Goal: Check status: Check status

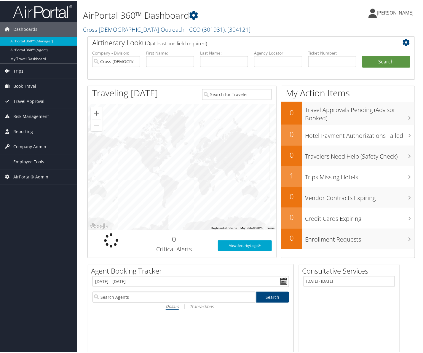
click at [26, 71] on link "Trips" at bounding box center [38, 70] width 77 height 15
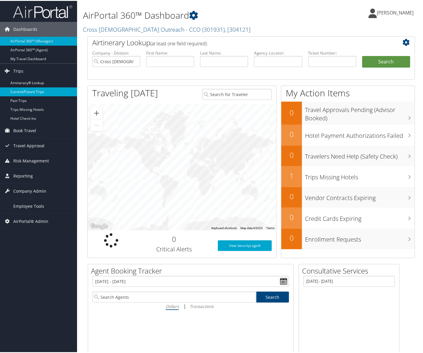
click at [36, 91] on link "Current/Future Trips" at bounding box center [38, 90] width 77 height 9
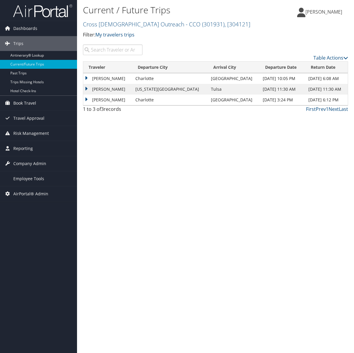
click at [237, 122] on div "Current / Future Trips Cross Catholic Outreach - CCO ( 301931 ) , [ 304121 ] Cr…" at bounding box center [215, 176] width 277 height 353
click at [278, 209] on div "Current / Future Trips Cross Catholic Outreach - CCO ( 301931 ) , [ 304121 ] Cr…" at bounding box center [215, 176] width 277 height 353
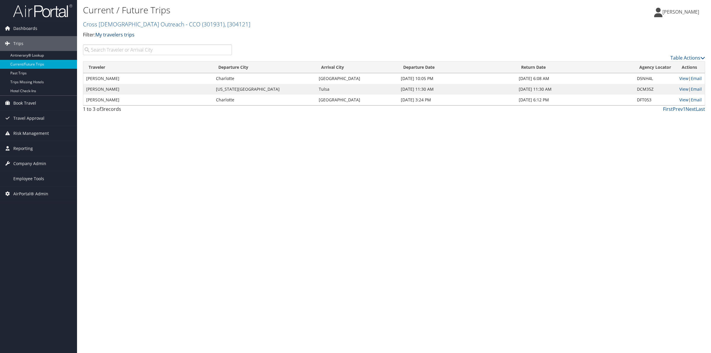
click at [117, 35] on link "My travelers trips" at bounding box center [114, 34] width 39 height 7
click at [201, 157] on div "Current / Future Trips Cross Catholic Outreach - CCO ( 301931 ) , [ 304121 ] Cr…" at bounding box center [394, 176] width 634 height 353
click at [121, 33] on link "My travelers trips" at bounding box center [114, 34] width 39 height 7
click at [160, 135] on div "Current / Future Trips Cross Catholic Outreach - CCO ( 301931 ) , [ 304121 ] Cr…" at bounding box center [394, 176] width 634 height 353
click at [124, 36] on link "My travelers trips" at bounding box center [114, 34] width 39 height 7
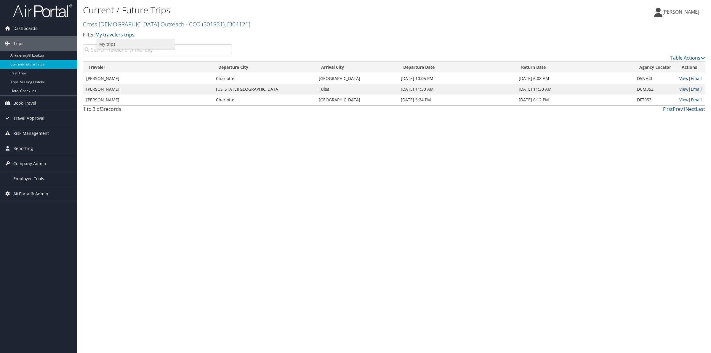
click at [116, 48] on link "My trips" at bounding box center [136, 44] width 78 height 10
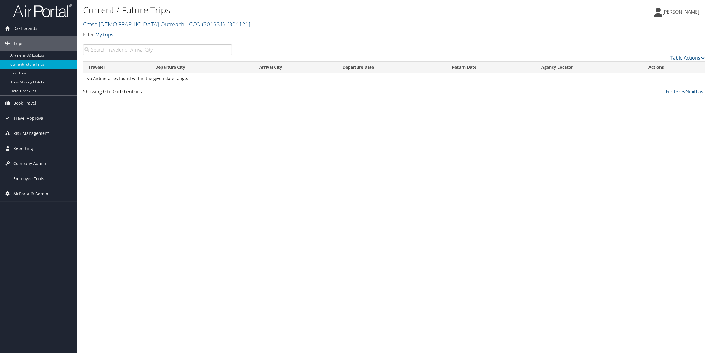
click at [297, 175] on div "Current / Future Trips Cross Catholic Outreach - CCO ( 301931 ) , [ 304121 ] Cr…" at bounding box center [394, 176] width 634 height 353
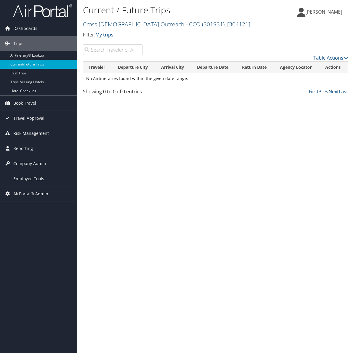
click at [146, 25] on link "Cross Catholic Outreach - CCO ( 301931 ) , [ 304121 ]" at bounding box center [166, 24] width 167 height 8
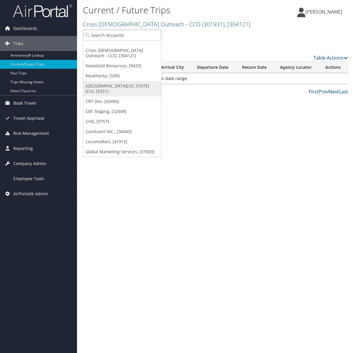
click at [120, 85] on link "[GEOGRAPHIC_DATA][US_STATE] (CU), [5251]" at bounding box center [122, 88] width 78 height 15
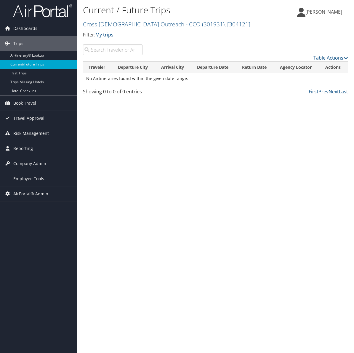
click at [204, 184] on div "Current / Future Trips Cross Catholic Outreach - CCO ( 301931 ) , [ 304121 ] Cr…" at bounding box center [215, 176] width 277 height 353
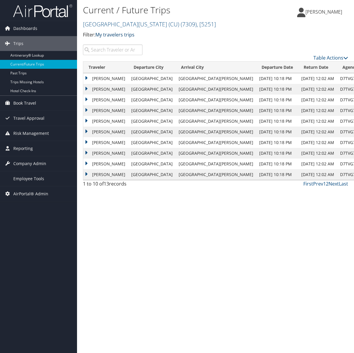
click at [117, 33] on link "My travelers trips" at bounding box center [114, 34] width 39 height 7
click at [118, 48] on link "My trips" at bounding box center [136, 44] width 78 height 10
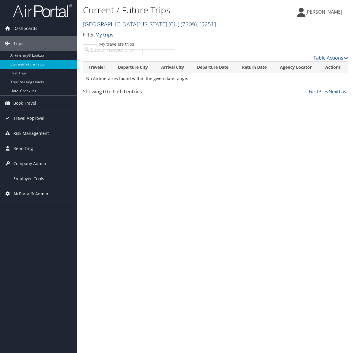
click at [181, 25] on span "( 7309 )" at bounding box center [189, 24] width 16 height 8
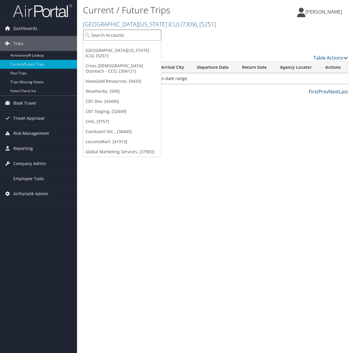
click at [123, 33] on input "search" at bounding box center [122, 35] width 78 height 11
click at [120, 106] on link "CBT Staging, [32649]" at bounding box center [122, 111] width 78 height 10
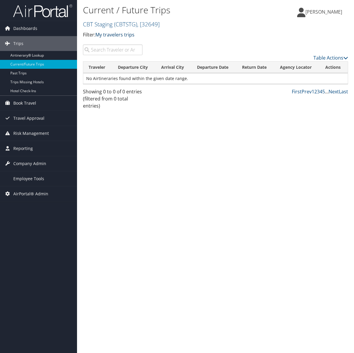
click at [116, 35] on link "My travelers trips" at bounding box center [114, 34] width 39 height 7
click at [110, 44] on link "My trips" at bounding box center [136, 44] width 78 height 10
click at [105, 34] on link "My trips" at bounding box center [104, 34] width 18 height 7
click at [118, 44] on link "My travelers trips" at bounding box center [136, 44] width 78 height 10
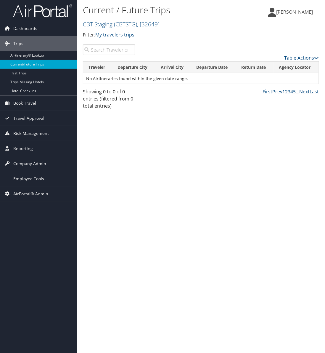
click at [257, 200] on div "Current / Future Trips CBT Staging ( CBTSTG ) , [ 32649 ] CBT Staging [GEOGRAPH…" at bounding box center [201, 176] width 248 height 353
click at [185, 180] on div "Current / Future Trips CBT Staging ( CBTSTG ) , [ 32649 ] CBT Staging [GEOGRAPH…" at bounding box center [201, 176] width 248 height 353
click at [22, 75] on link "Past Trips" at bounding box center [38, 73] width 77 height 9
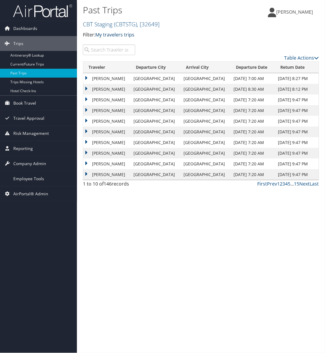
click at [126, 35] on link "My travelers trips" at bounding box center [114, 34] width 39 height 7
click at [125, 45] on link "My trips" at bounding box center [136, 44] width 78 height 10
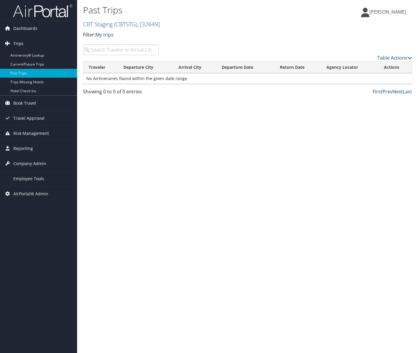
click at [16, 40] on span "Trips" at bounding box center [18, 43] width 10 height 15
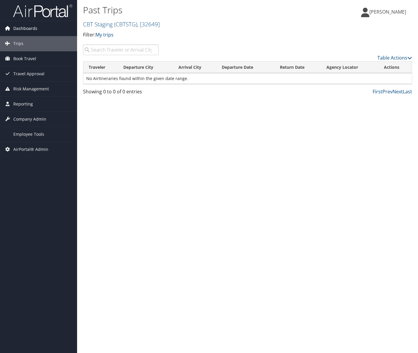
click at [27, 27] on span "Dashboards" at bounding box center [25, 28] width 24 height 15
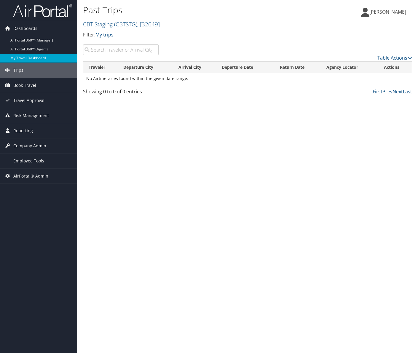
click at [30, 58] on link "My Travel Dashboard" at bounding box center [38, 58] width 77 height 9
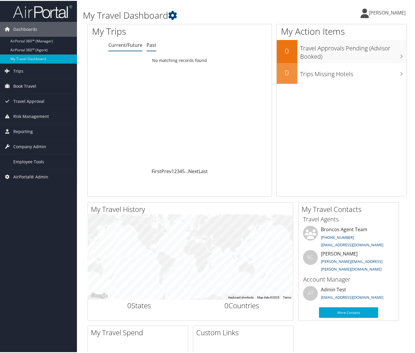
click at [150, 47] on link "Past" at bounding box center [152, 44] width 10 height 7
click at [132, 45] on link "Current/Future" at bounding box center [125, 44] width 34 height 7
click at [44, 56] on link "My Travel Dashboard" at bounding box center [38, 58] width 77 height 9
click at [152, 44] on link "Past" at bounding box center [152, 44] width 10 height 7
click at [126, 47] on link "Current/Future" at bounding box center [125, 44] width 34 height 7
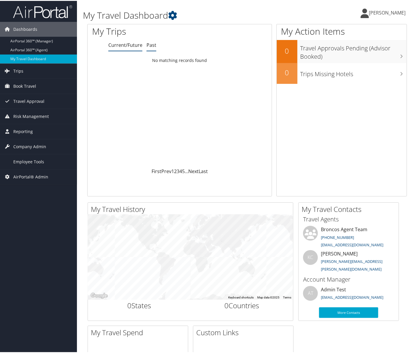
click at [153, 45] on link "Past" at bounding box center [152, 44] width 10 height 7
click at [132, 51] on div "My Trips Current/Future Past Loading... No matching records found First Prev 1 …" at bounding box center [179, 109] width 185 height 172
click at [135, 46] on link "Current/Future" at bounding box center [125, 44] width 34 height 7
click at [154, 45] on link "Past" at bounding box center [152, 44] width 10 height 7
click at [138, 46] on link "Current/Future" at bounding box center [125, 44] width 34 height 7
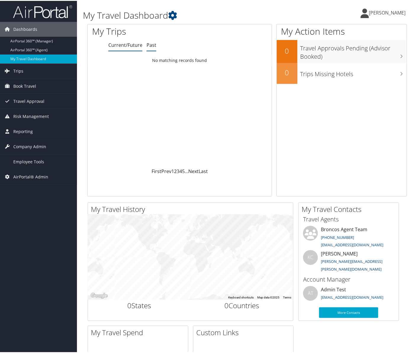
click at [148, 48] on li "Past" at bounding box center [152, 44] width 10 height 11
click at [125, 46] on link "Current/Future" at bounding box center [125, 44] width 34 height 7
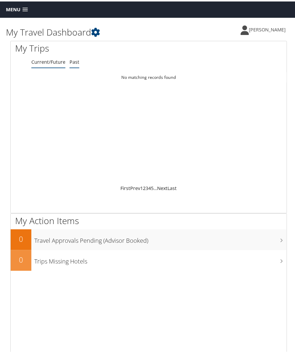
click at [71, 61] on link "Past" at bounding box center [75, 60] width 10 height 7
